Goal: Task Accomplishment & Management: Use online tool/utility

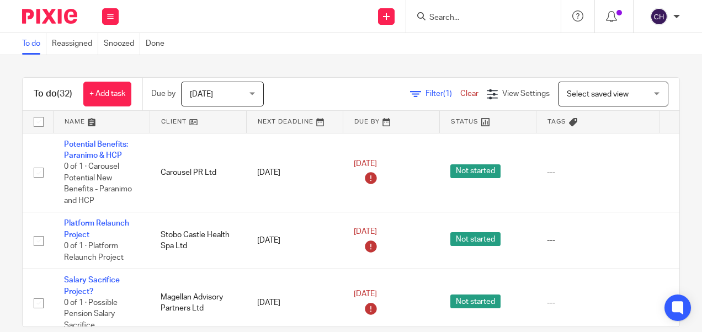
click at [445, 17] on input "Search" at bounding box center [477, 18] width 99 height 10
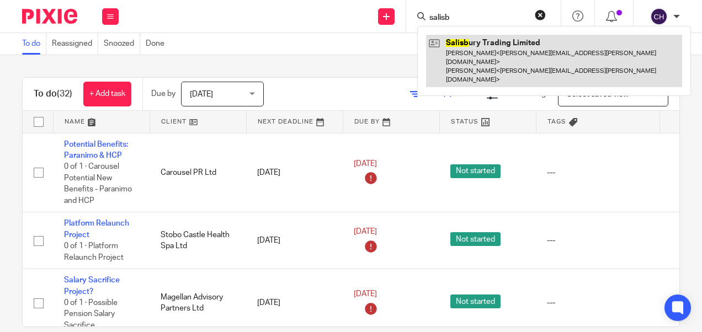
type input "salisb"
click at [474, 51] on link at bounding box center [554, 61] width 256 height 52
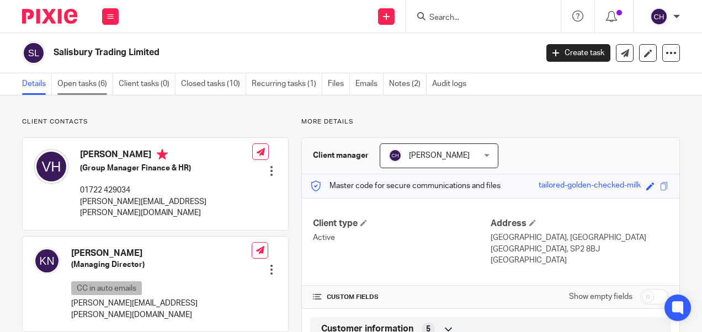
click at [75, 82] on link "Open tasks (6)" at bounding box center [85, 84] width 56 height 22
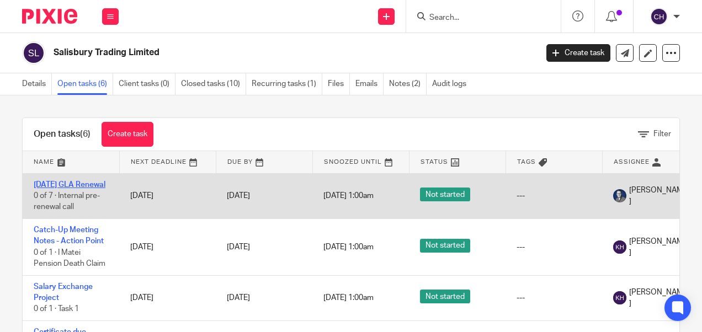
click at [49, 189] on link "1/11/25 GLA Renewal" at bounding box center [70, 185] width 72 height 8
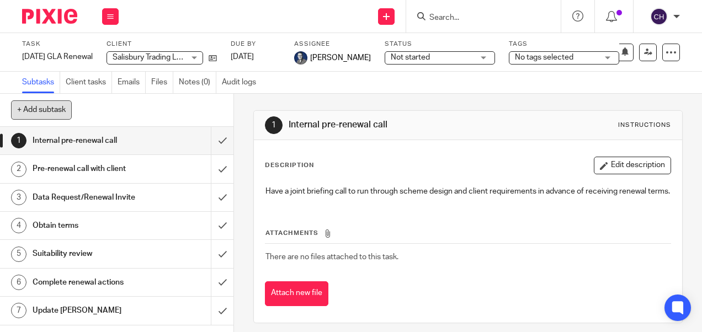
click at [23, 102] on button "+ Add subtask" at bounding box center [41, 109] width 61 height 19
click at [231, 325] on div "1 Internal pre-renewal call 2 Pre-renewal call with client 3 Data Request/Renew…" at bounding box center [116, 229] width 233 height 205
click at [61, 21] on img at bounding box center [49, 16] width 55 height 15
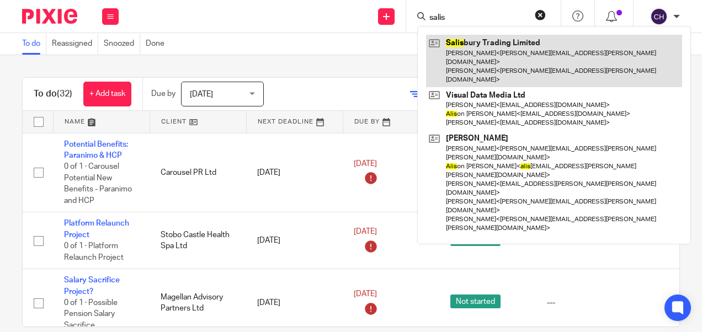
type input "salis"
click at [470, 45] on link at bounding box center [554, 61] width 256 height 52
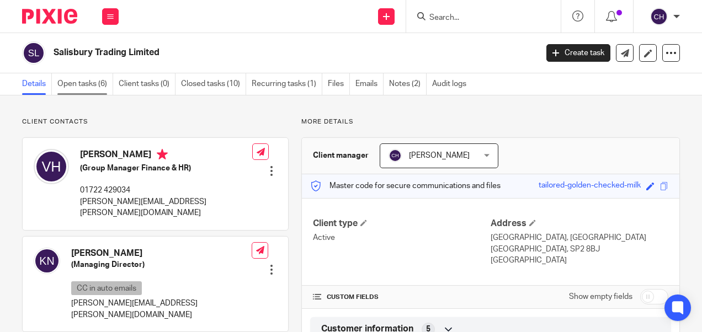
click at [79, 81] on link "Open tasks (6)" at bounding box center [85, 84] width 56 height 22
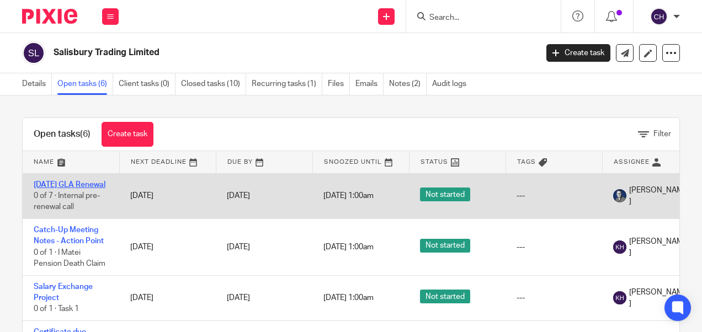
click at [60, 185] on link "1/11/25 GLA Renewal" at bounding box center [70, 185] width 72 height 8
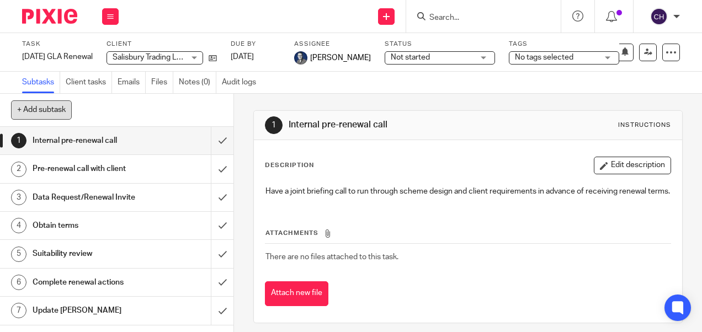
click at [50, 111] on button "+ Add subtask" at bounding box center [41, 109] width 61 height 19
click at [88, 330] on div "1 Internal pre-renewal call 2 Pre-renewal call with client 3 Data Request/Renew…" at bounding box center [116, 229] width 233 height 205
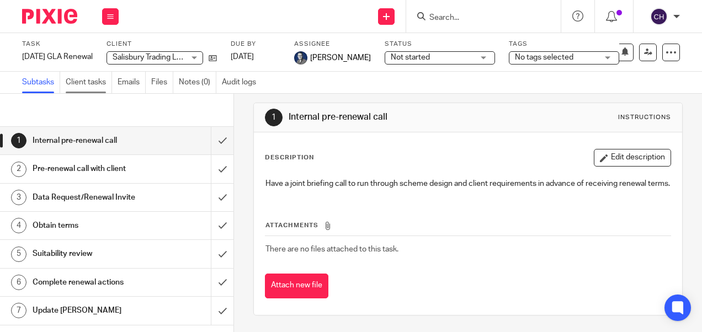
click at [98, 76] on link "Client tasks" at bounding box center [89, 83] width 46 height 22
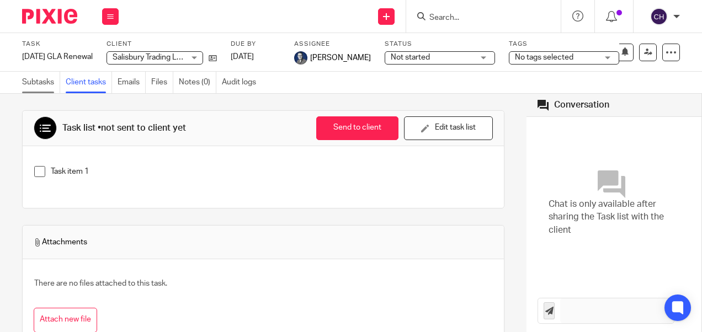
click at [45, 79] on link "Subtasks" at bounding box center [41, 83] width 38 height 22
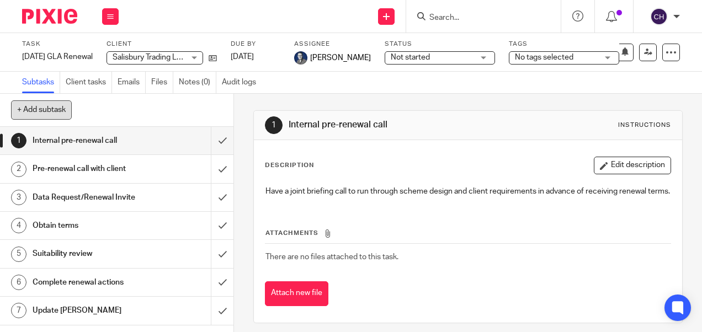
click at [39, 112] on button "+ Add subtask" at bounding box center [41, 109] width 61 height 19
click at [143, 328] on div "1 Internal pre-renewal call 2 Pre-renewal call with client 3 Data Request/Renew…" at bounding box center [116, 229] width 233 height 205
click at [38, 105] on div "+ Add subtask Cancel + Add" at bounding box center [116, 110] width 233 height 33
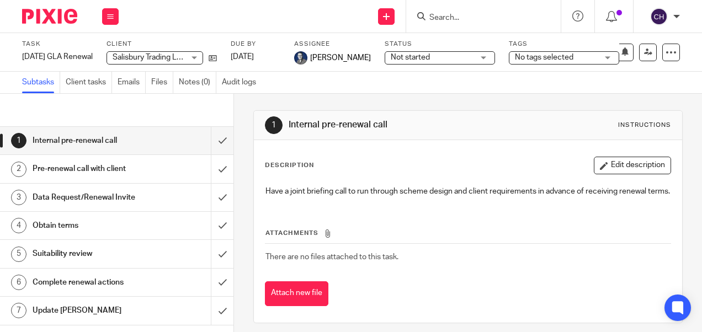
click at [27, 108] on div "+ Add subtask Cancel + Add" at bounding box center [116, 110] width 233 height 33
click at [22, 15] on div at bounding box center [45, 16] width 91 height 33
click at [54, 14] on img at bounding box center [49, 16] width 55 height 15
